Goal: Answer question/provide support

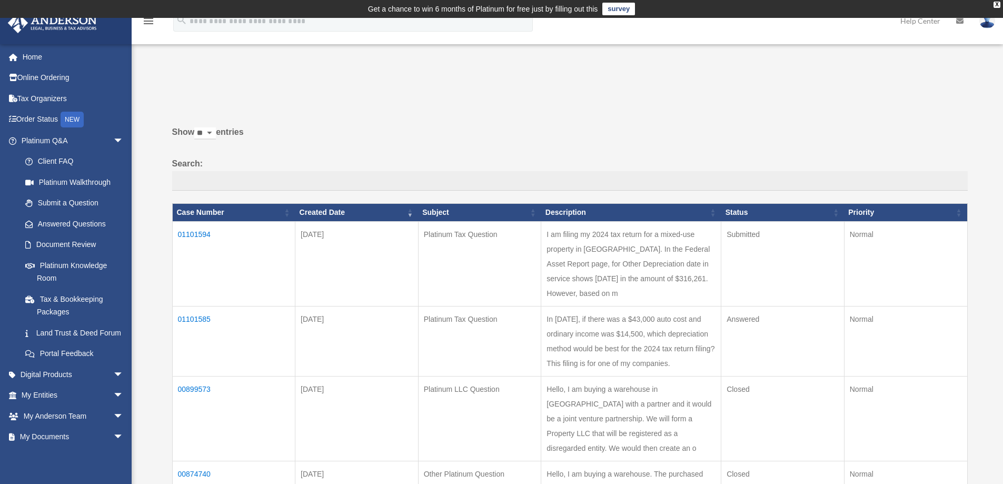
click at [198, 232] on td "01101594" at bounding box center [233, 263] width 123 height 85
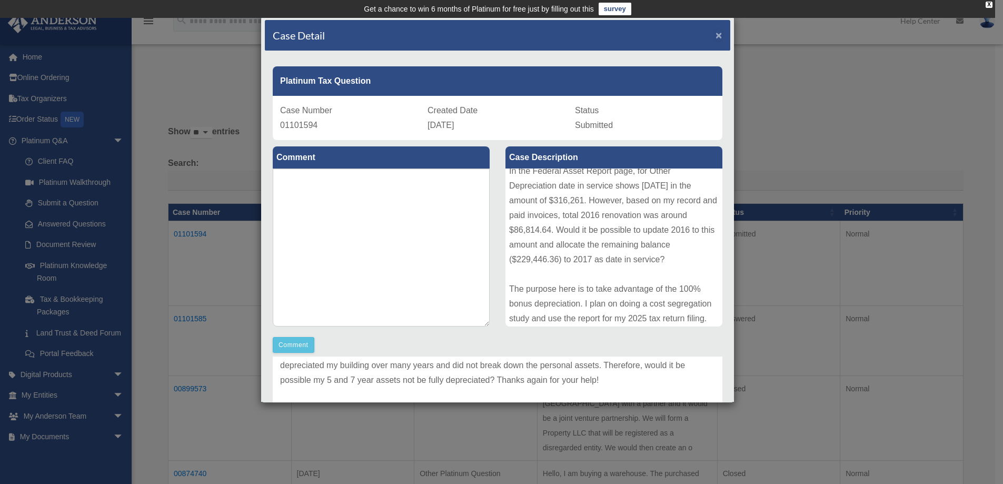
click at [715, 33] on span "×" at bounding box center [718, 35] width 7 height 12
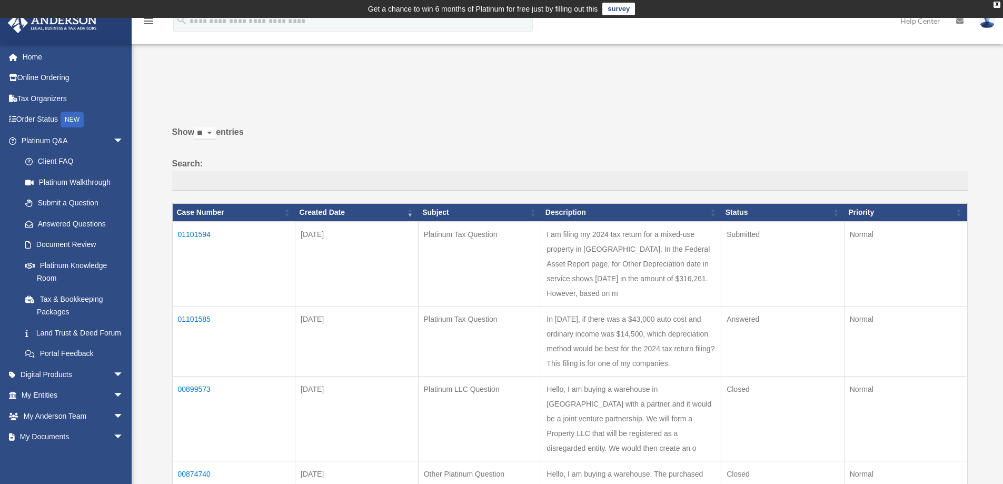
click at [195, 317] on td "01101585" at bounding box center [233, 341] width 123 height 70
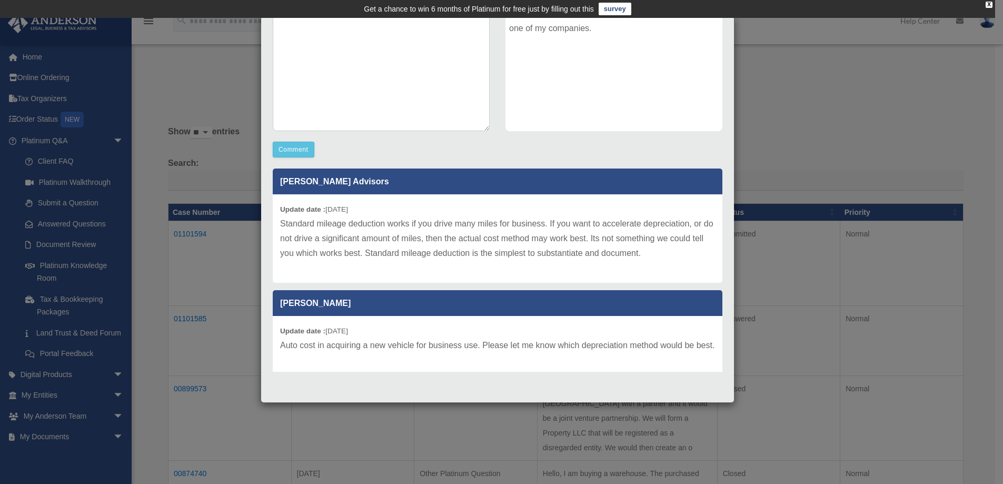
scroll to position [196, 0]
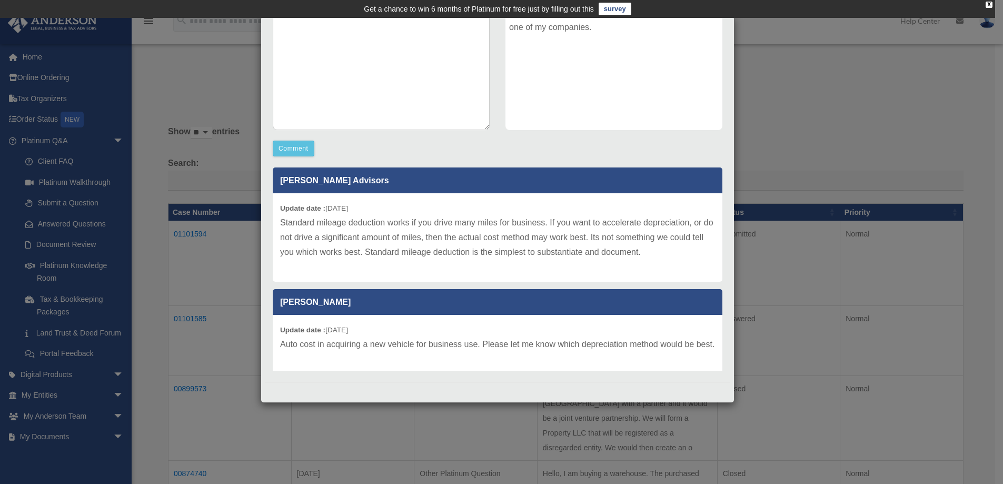
click at [879, 159] on div "Case Detail × Platinum Tax Question Case Number 01101585 Created Date September…" at bounding box center [501, 242] width 1003 height 484
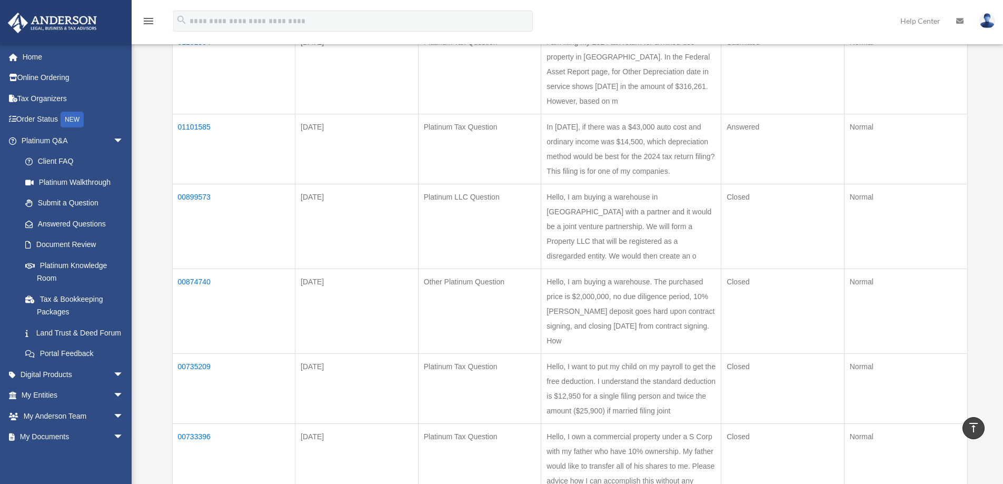
scroll to position [53, 0]
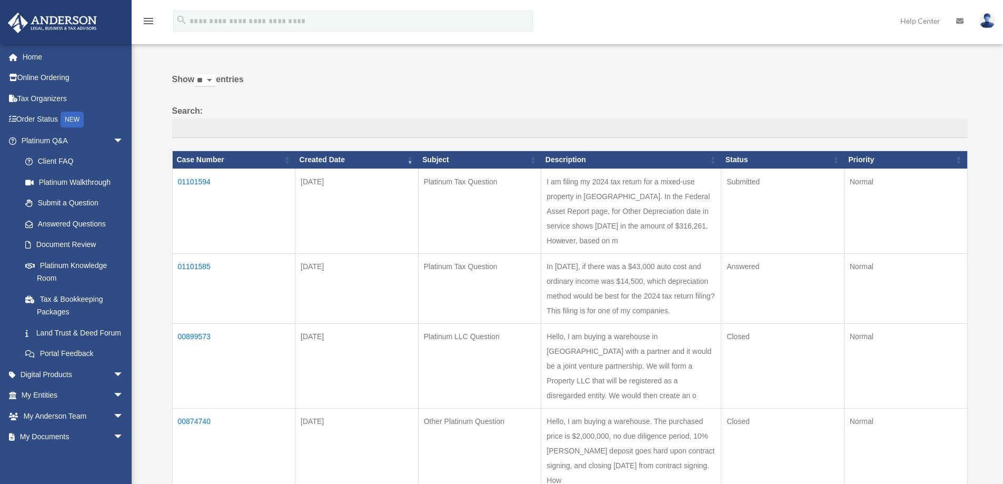
click at [192, 181] on td "01101594" at bounding box center [233, 210] width 123 height 85
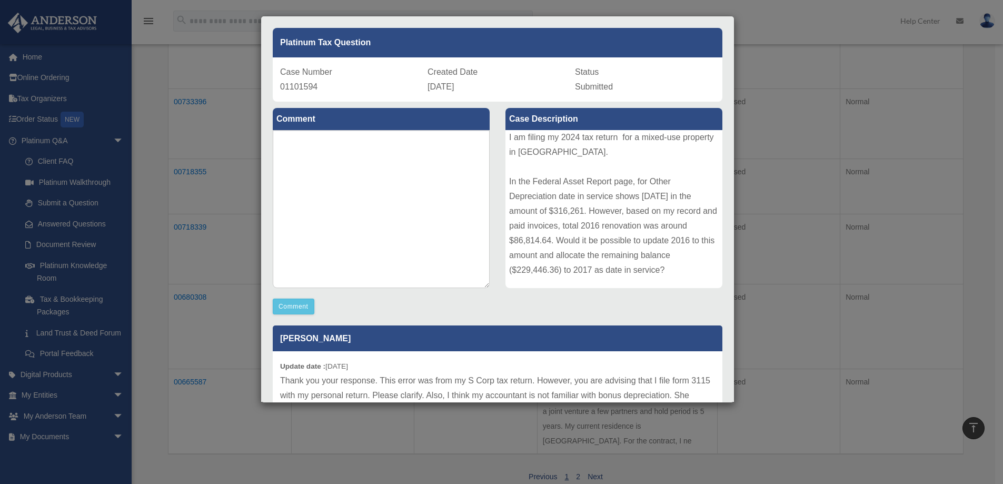
scroll to position [0, 0]
click at [784, 32] on div "Case Detail × Platinum Tax Question Case Number 01101594 Created Date September…" at bounding box center [501, 242] width 1003 height 484
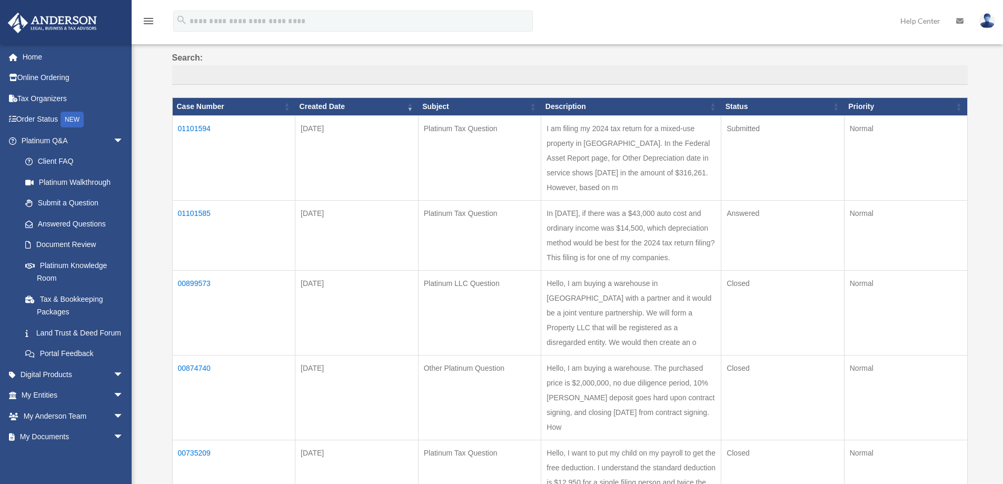
scroll to position [105, 0]
click at [58, 224] on link "Answered Questions" at bounding box center [77, 223] width 125 height 21
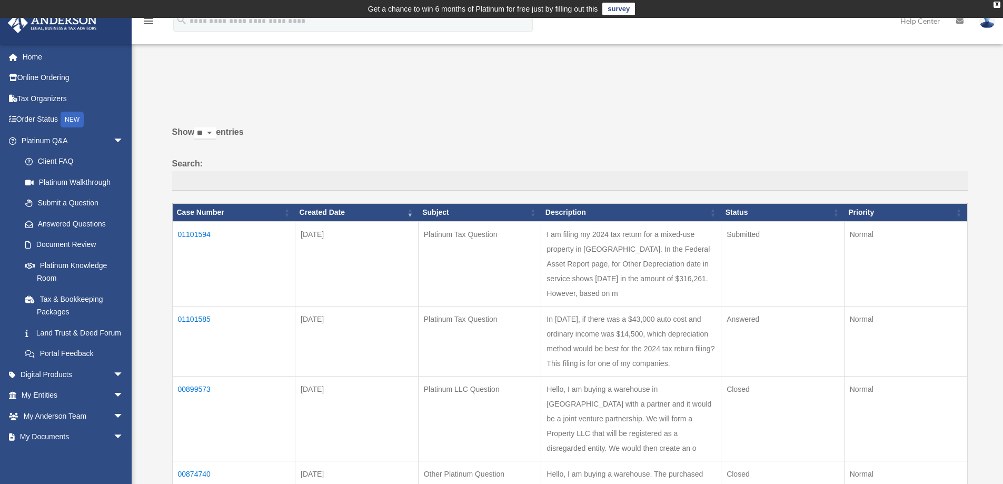
click at [216, 132] on select "** ** ** ***" at bounding box center [205, 133] width 22 height 12
select select "**"
click at [196, 127] on select "** ** ** ***" at bounding box center [205, 133] width 22 height 12
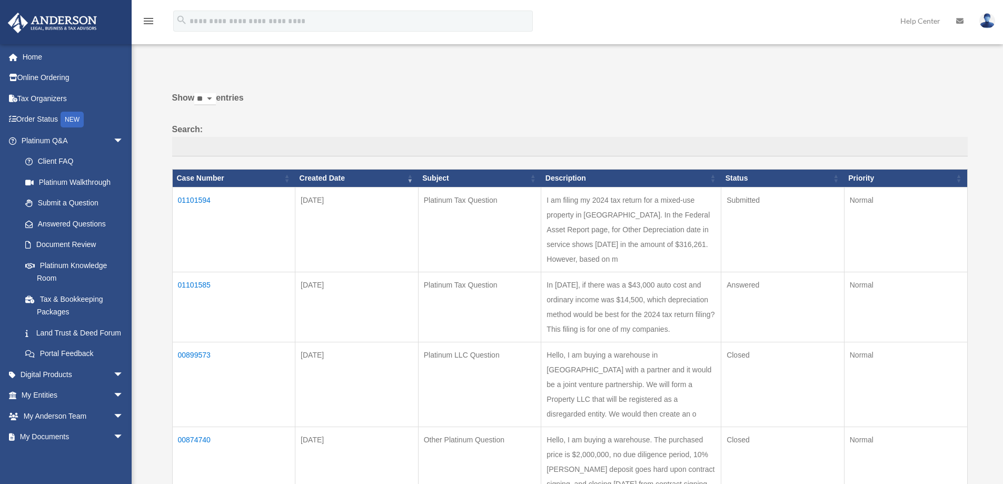
scroll to position [53, 0]
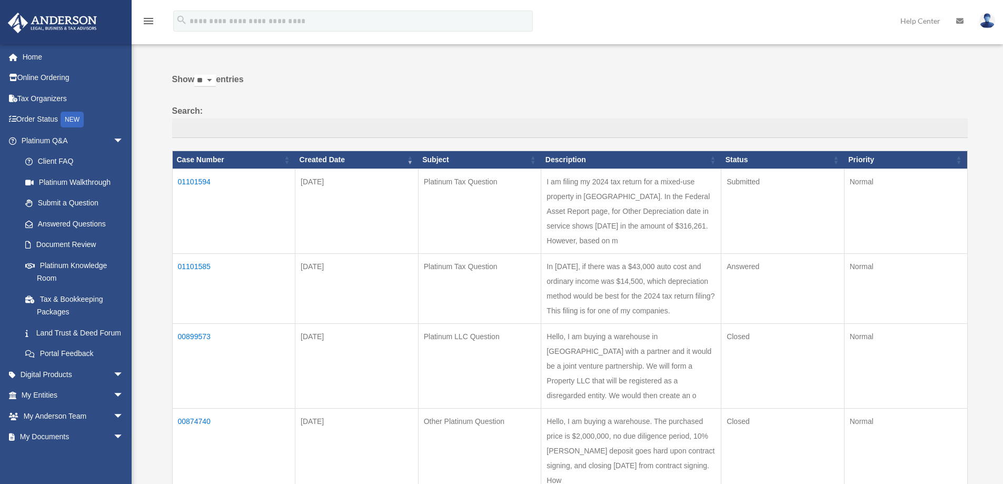
click at [324, 178] on td "[DATE]" at bounding box center [356, 210] width 123 height 85
click at [613, 198] on td "I am filing my 2024 tax return for a mixed-use property in [GEOGRAPHIC_DATA]. I…" at bounding box center [631, 210] width 180 height 85
click at [598, 254] on td "In [DATE], if there was a $43,000 auto cost and ordinary income was $14,500, wh…" at bounding box center [631, 288] width 180 height 70
click at [185, 263] on td "01101585" at bounding box center [233, 288] width 123 height 70
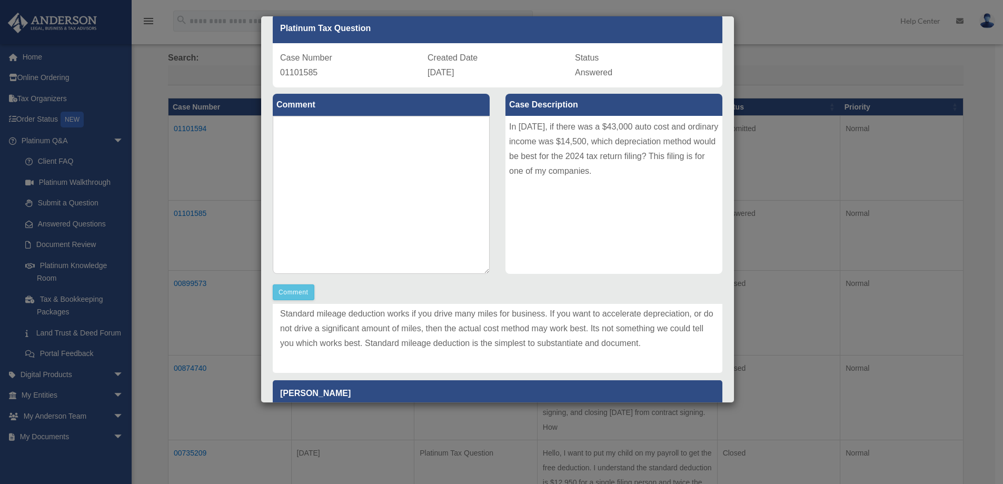
scroll to position [105, 0]
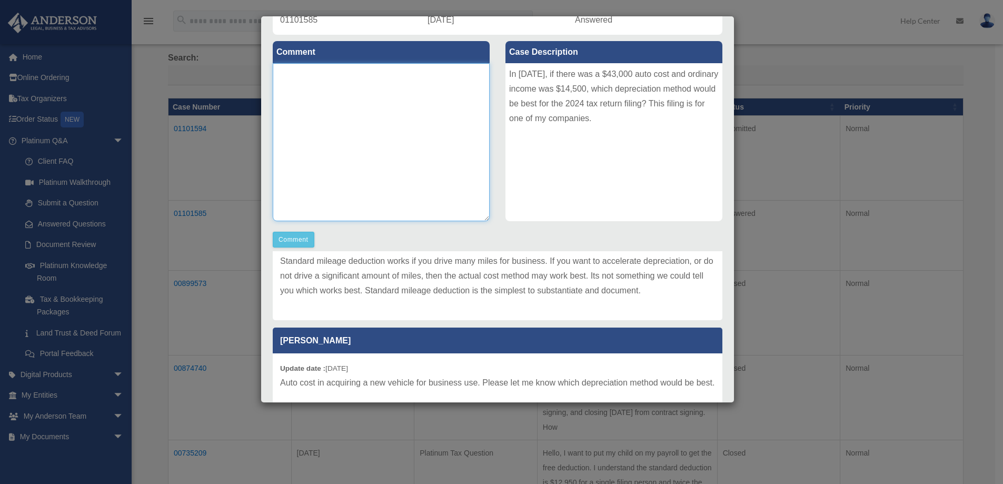
click at [323, 100] on textarea at bounding box center [381, 142] width 217 height 158
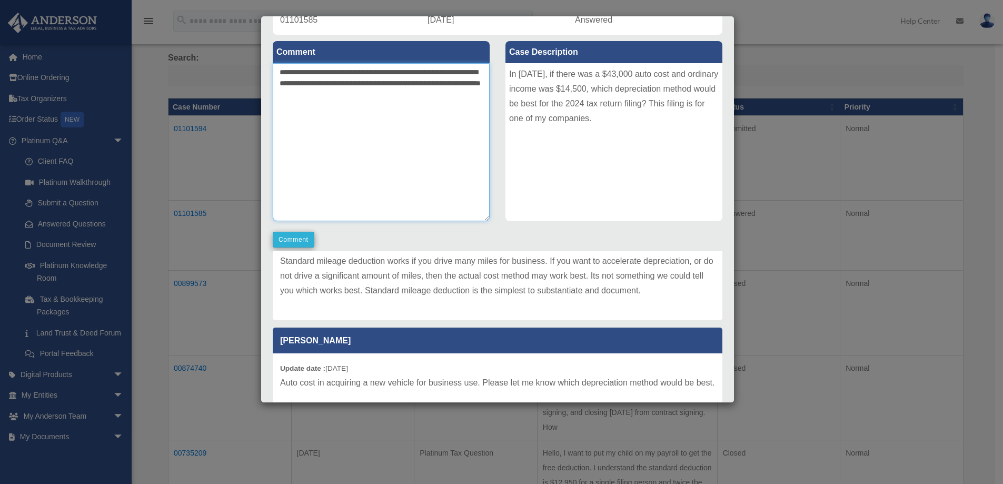
type textarea "**********"
click at [296, 235] on button "Comment" at bounding box center [294, 240] width 42 height 16
